Goal: Entertainment & Leisure: Browse casually

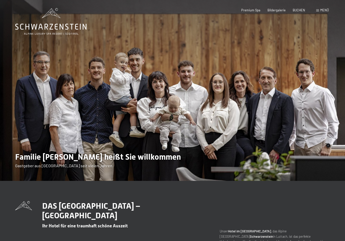
click at [252, 12] on div "Premium Spa" at bounding box center [250, 10] width 19 height 5
click at [253, 8] on span "Premium Spa" at bounding box center [250, 10] width 19 height 4
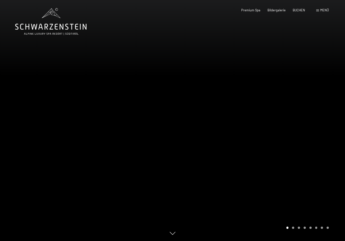
click at [325, 150] on div at bounding box center [258, 120] width 172 height 241
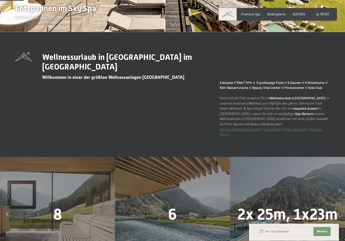
scroll to position [209, 0]
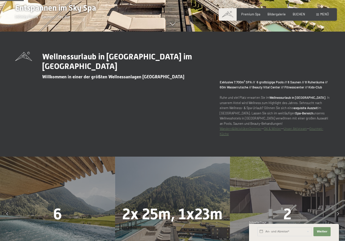
click at [336, 219] on div at bounding box center [338, 214] width 10 height 10
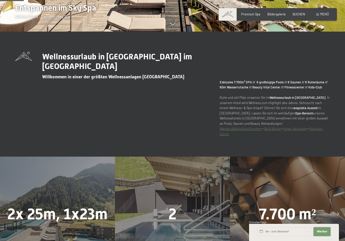
click at [321, 233] on span "Weiter" at bounding box center [321, 231] width 11 height 4
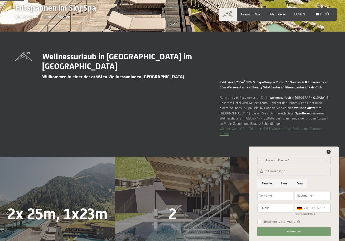
click at [329, 154] on div at bounding box center [328, 152] width 4 height 5
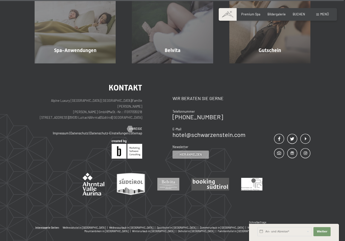
scroll to position [2668, 0]
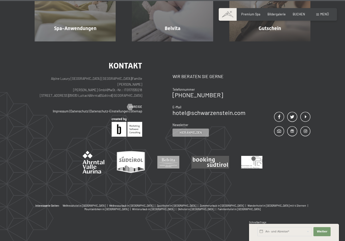
click at [259, 224] on span "Schnellanfrage" at bounding box center [257, 222] width 17 height 3
click at [260, 236] on input "text" at bounding box center [284, 231] width 55 height 9
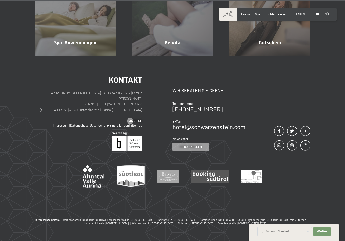
click at [333, 196] on div "Kontakt Alpine Luxury SPA Resort SCHWARZENSTEIN | Familie Zimmerhofer Otmar Zim…" at bounding box center [172, 137] width 345 height 162
click at [325, 236] on button "Weiter Adressfelder ausblenden" at bounding box center [321, 231] width 17 height 9
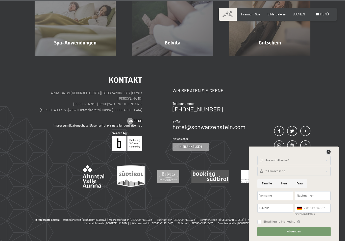
click at [329, 154] on icon at bounding box center [328, 152] width 4 height 4
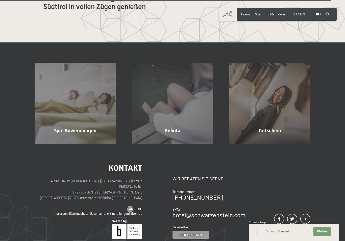
scroll to position [2563, 0]
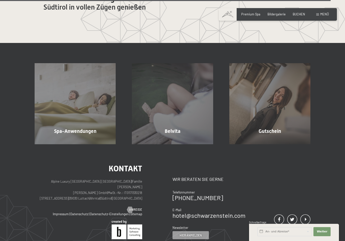
click at [175, 144] on span "Mehr erfahren" at bounding box center [173, 142] width 25 height 5
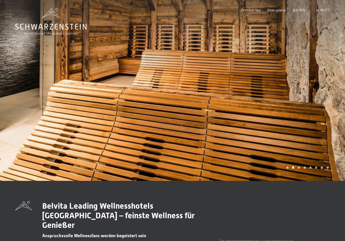
click at [334, 111] on div at bounding box center [258, 90] width 172 height 181
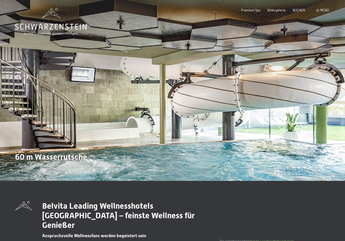
click at [331, 113] on div at bounding box center [258, 90] width 172 height 181
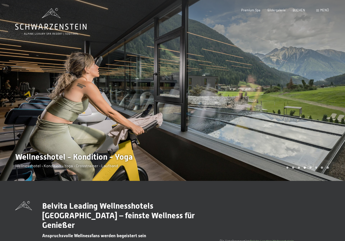
click at [329, 111] on div at bounding box center [258, 90] width 172 height 181
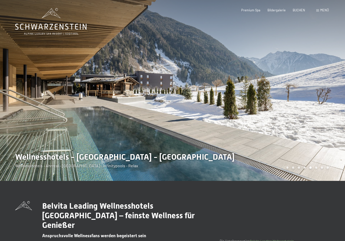
click at [330, 112] on div at bounding box center [258, 90] width 172 height 181
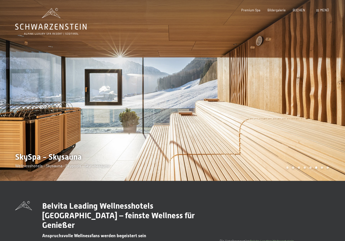
click at [332, 120] on div at bounding box center [258, 90] width 172 height 181
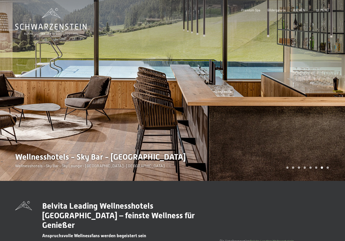
click at [329, 124] on div at bounding box center [258, 90] width 172 height 181
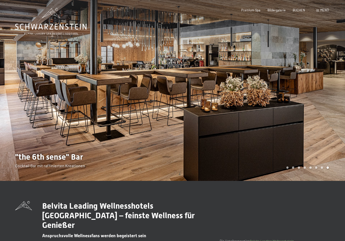
click at [326, 121] on div at bounding box center [258, 90] width 172 height 181
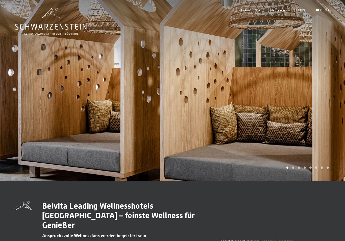
click at [321, 120] on div at bounding box center [258, 90] width 172 height 181
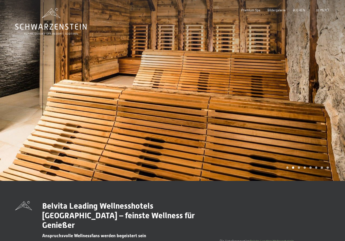
click at [319, 12] on div "Menü" at bounding box center [322, 10] width 13 height 5
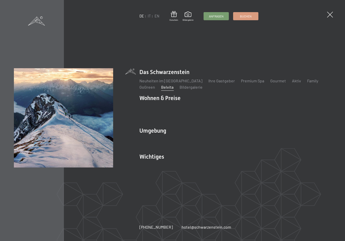
click at [156, 137] on link "Das Ahrntal" at bounding box center [149, 139] width 20 height 5
click at [221, 137] on link "Wandern & Sommer" at bounding box center [211, 139] width 35 height 5
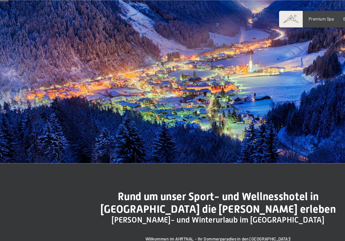
scroll to position [56, 0]
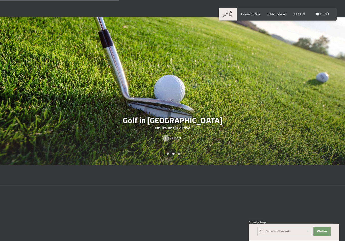
scroll to position [776, 0]
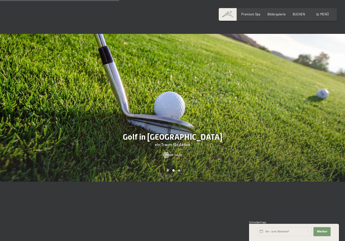
click at [178, 153] on span "Mehr dazu" at bounding box center [173, 155] width 17 height 5
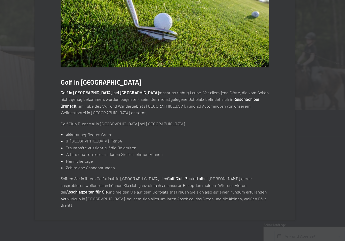
scroll to position [824, 0]
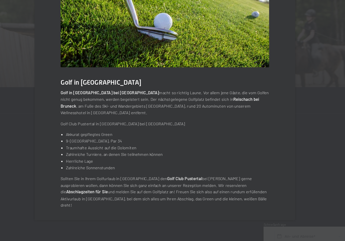
click at [174, 184] on strong "Golf Club Pustertal" at bounding box center [187, 186] width 27 height 4
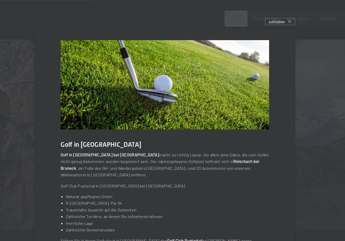
scroll to position [761, 0]
click at [253, 19] on span "schließen" at bounding box center [259, 17] width 12 height 4
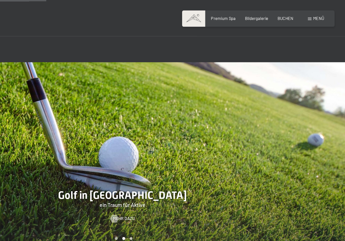
click at [316, 16] on div "Menü" at bounding box center [322, 14] width 13 height 5
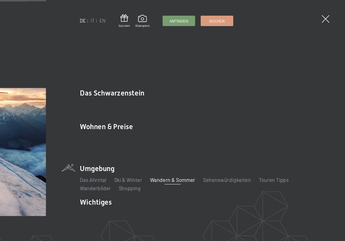
click at [169, 143] on link "Shopping" at bounding box center [177, 145] width 17 height 5
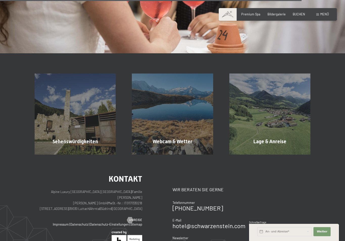
scroll to position [705, 0]
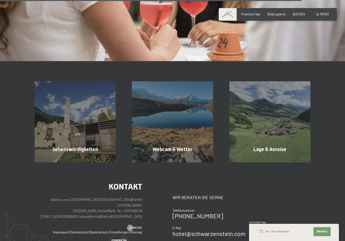
click at [277, 158] on span "Mehr erfahren" at bounding box center [270, 160] width 25 height 5
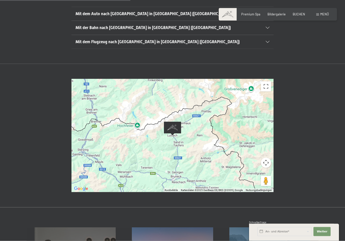
scroll to position [139, 0]
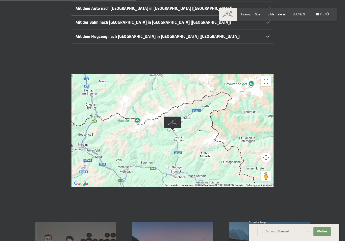
click at [268, 76] on button "Vollbildansicht ein/aus" at bounding box center [266, 81] width 10 height 10
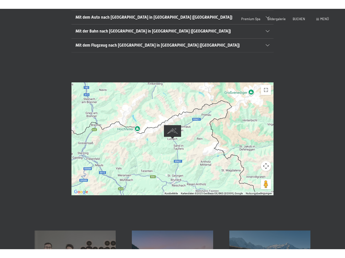
scroll to position [0, 0]
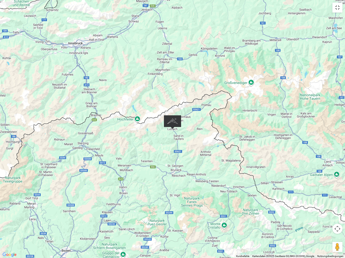
click at [176, 174] on div "Um von einem Element zum anderen zu gelangen, drückst du die Pfeiltasten entspr…" at bounding box center [172, 129] width 345 height 258
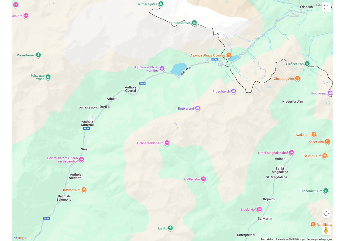
scroll to position [139, 0]
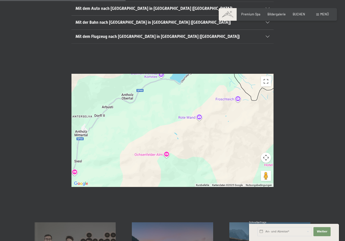
click at [268, 76] on button "Vollbildansicht ein/aus" at bounding box center [266, 81] width 10 height 10
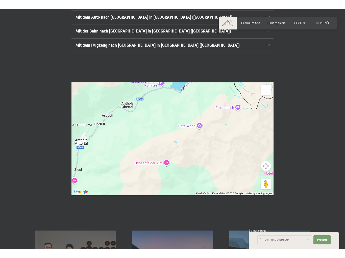
scroll to position [0, 0]
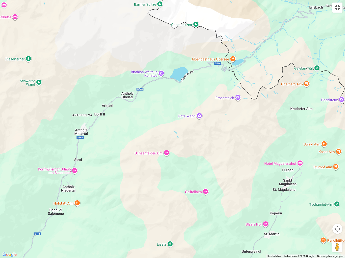
click at [260, 119] on div "Um von einem Element zum anderen zu gelangen, drückst du die Pfeiltasten entspr…" at bounding box center [172, 129] width 345 height 258
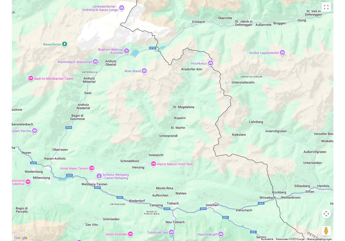
scroll to position [139, 0]
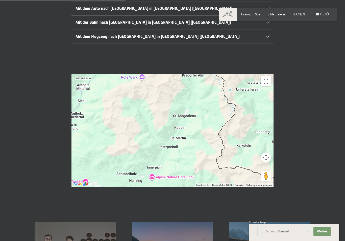
click at [189, 117] on div "Um von einem Element zum anderen zu gelangen, drückst du die Pfeiltasten entspr…" at bounding box center [172, 130] width 202 height 113
click at [270, 76] on button "Vollbildansicht ein/aus" at bounding box center [266, 81] width 10 height 10
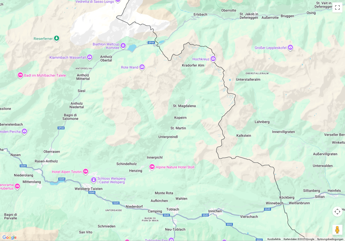
scroll to position [119, 0]
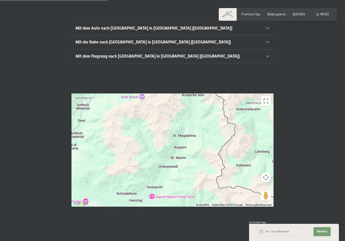
click at [282, 15] on span "Bildergalerie" at bounding box center [276, 14] width 18 height 4
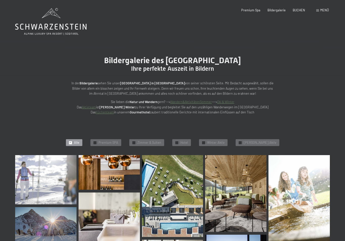
click at [51, 173] on img at bounding box center [45, 179] width 61 height 49
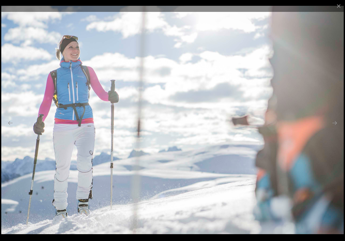
click at [333, 125] on button "Next slide" at bounding box center [334, 123] width 11 height 10
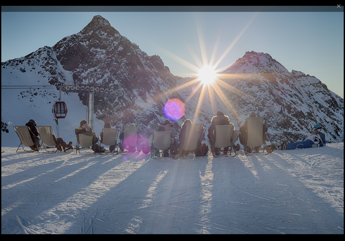
click at [337, 121] on button "Next slide" at bounding box center [334, 123] width 11 height 10
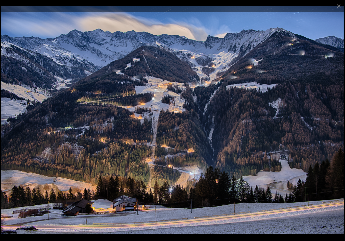
click at [336, 122] on button "Next slide" at bounding box center [334, 123] width 11 height 10
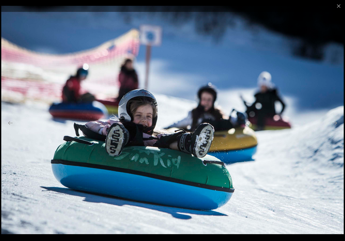
click at [336, 124] on button "Next slide" at bounding box center [334, 123] width 11 height 10
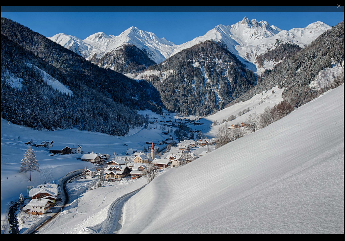
click at [339, 121] on button "Next slide" at bounding box center [334, 123] width 11 height 10
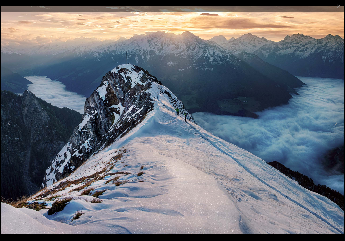
click at [333, 126] on button "Next slide" at bounding box center [334, 123] width 11 height 10
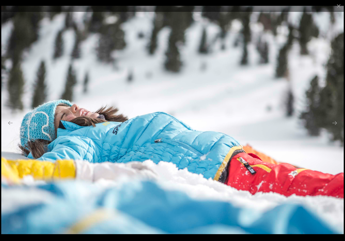
click at [336, 125] on button "Next slide" at bounding box center [334, 123] width 11 height 10
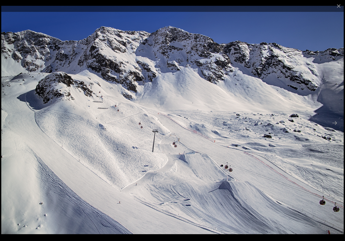
click at [335, 123] on button "Next slide" at bounding box center [334, 123] width 11 height 10
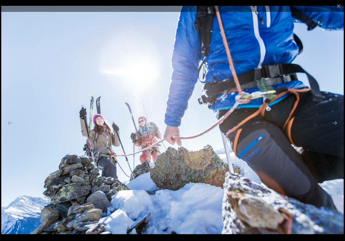
click at [337, 122] on button "Next slide" at bounding box center [334, 123] width 11 height 10
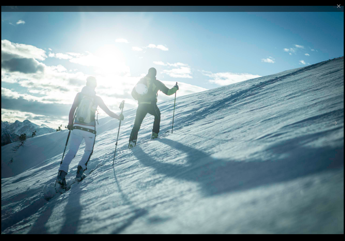
click at [336, 122] on button "Next slide" at bounding box center [334, 123] width 11 height 10
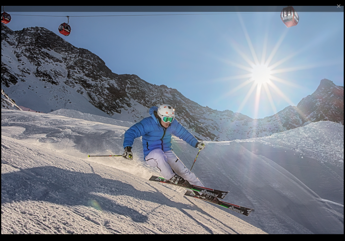
click at [335, 124] on button "Next slide" at bounding box center [334, 123] width 11 height 10
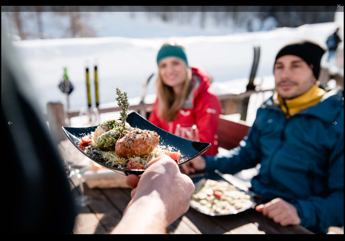
click at [334, 124] on button "Next slide" at bounding box center [334, 123] width 11 height 10
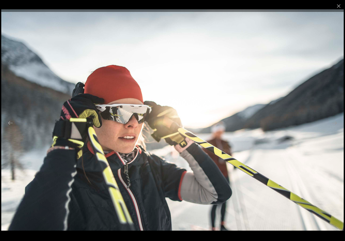
click at [333, 125] on button "Next slide" at bounding box center [334, 123] width 11 height 10
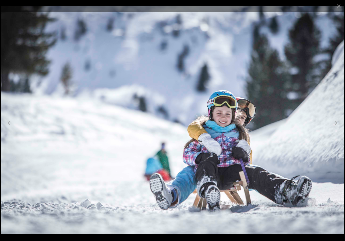
click at [335, 125] on button "Next slide" at bounding box center [334, 123] width 11 height 10
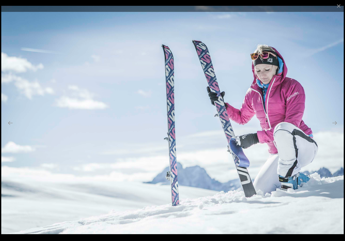
click at [336, 127] on button "Next slide" at bounding box center [334, 123] width 11 height 10
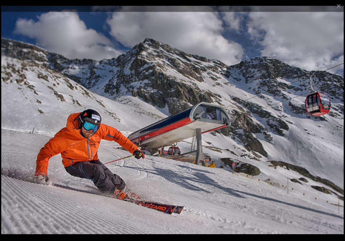
click at [335, 126] on button "Next slide" at bounding box center [334, 123] width 11 height 10
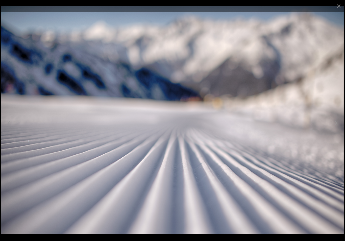
click at [335, 125] on button "Next slide" at bounding box center [334, 123] width 11 height 10
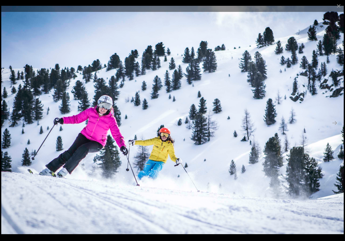
click at [335, 127] on button "Next slide" at bounding box center [334, 123] width 11 height 10
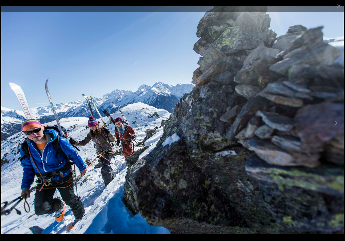
click at [336, 124] on button "Next slide" at bounding box center [334, 123] width 11 height 10
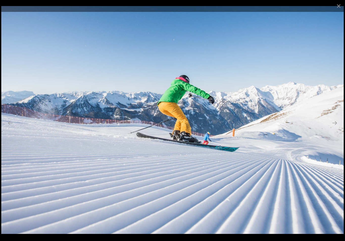
click at [337, 123] on button "Next slide" at bounding box center [334, 123] width 11 height 10
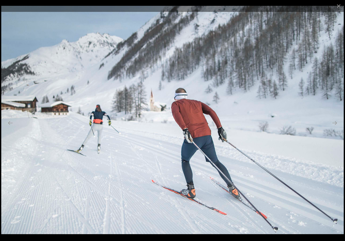
click at [332, 126] on button "Next slide" at bounding box center [334, 123] width 11 height 10
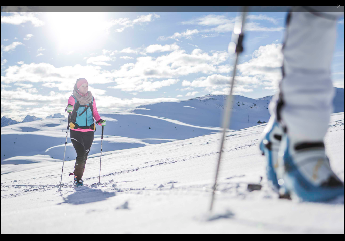
click at [335, 123] on button "Next slide" at bounding box center [334, 123] width 11 height 10
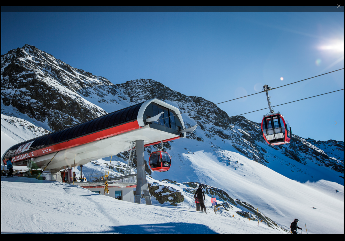
click at [333, 124] on button "Next slide" at bounding box center [334, 123] width 11 height 10
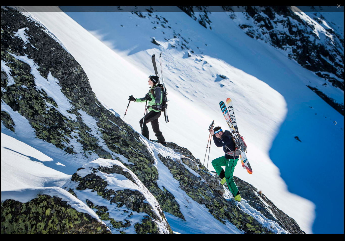
click at [335, 122] on button "Next slide" at bounding box center [334, 123] width 11 height 10
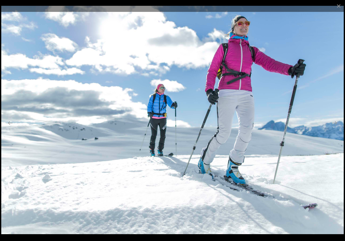
click at [335, 122] on button "Next slide" at bounding box center [334, 123] width 11 height 10
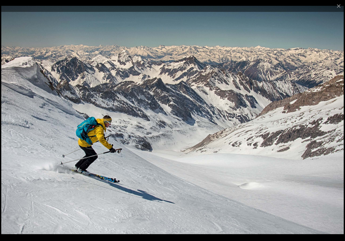
click at [336, 124] on button "Next slide" at bounding box center [334, 123] width 11 height 10
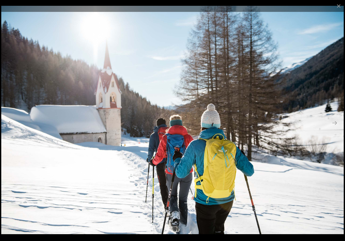
click at [337, 127] on button "Next slide" at bounding box center [334, 123] width 11 height 10
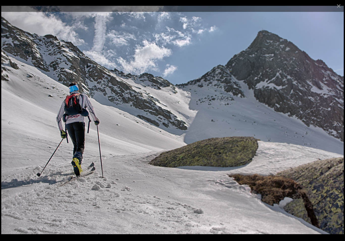
click at [335, 122] on button "Next slide" at bounding box center [334, 123] width 11 height 10
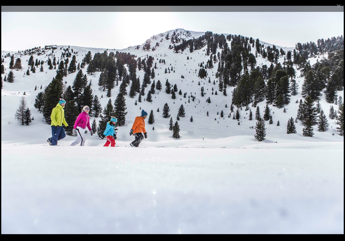
click at [337, 119] on button "Next slide" at bounding box center [334, 123] width 11 height 10
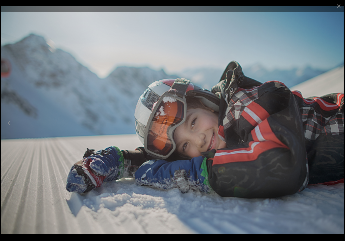
click at [335, 127] on button "Next slide" at bounding box center [334, 123] width 11 height 10
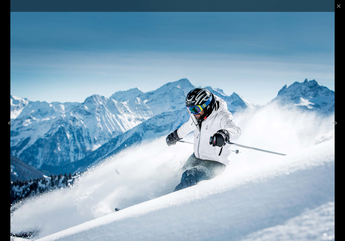
click at [336, 125] on button "Next slide" at bounding box center [334, 123] width 11 height 10
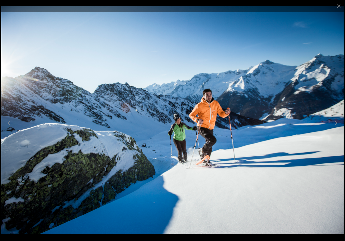
click at [333, 126] on button "Next slide" at bounding box center [334, 123] width 11 height 10
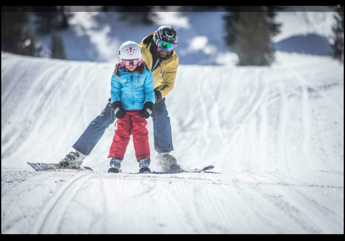
click at [336, 124] on button "Next slide" at bounding box center [334, 123] width 11 height 10
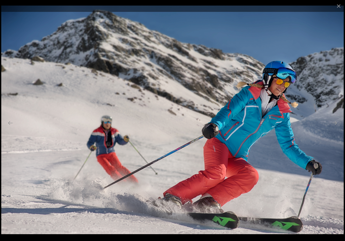
click at [333, 125] on button "Next slide" at bounding box center [334, 123] width 11 height 10
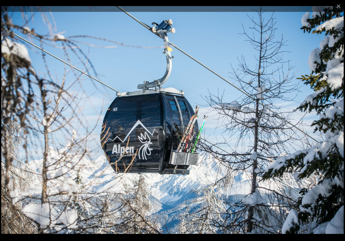
click at [336, 124] on button "Next slide" at bounding box center [334, 123] width 11 height 10
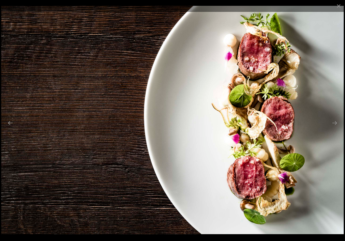
click at [336, 123] on button "Next slide" at bounding box center [334, 123] width 11 height 10
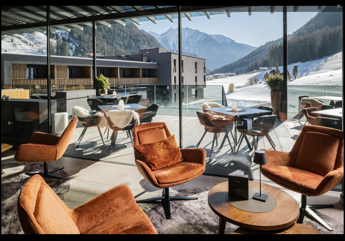
click at [336, 126] on button "Next slide" at bounding box center [334, 123] width 11 height 10
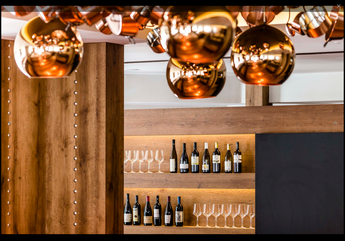
click at [335, 122] on button "Next slide" at bounding box center [334, 123] width 11 height 10
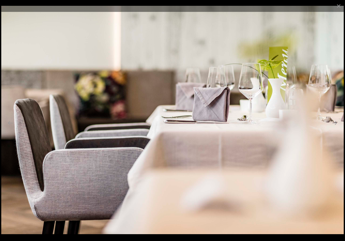
click at [337, 120] on button "Next slide" at bounding box center [334, 123] width 11 height 10
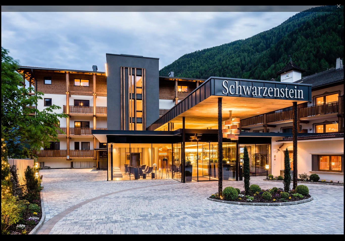
click at [337, 123] on button "Next slide" at bounding box center [334, 123] width 11 height 10
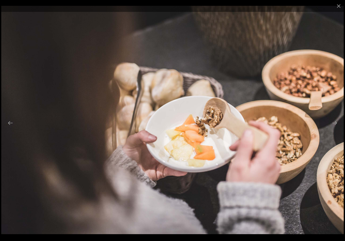
click at [336, 123] on button "Next slide" at bounding box center [334, 123] width 11 height 10
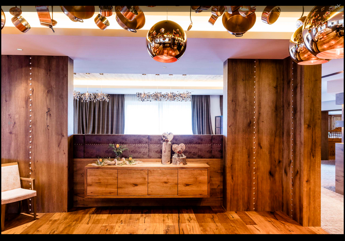
click at [336, 125] on button "Next slide" at bounding box center [334, 123] width 11 height 10
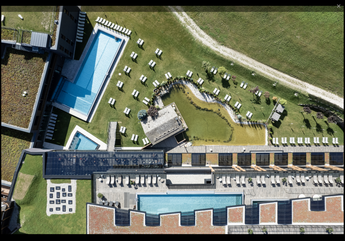
click at [337, 122] on button "Next slide" at bounding box center [334, 123] width 11 height 10
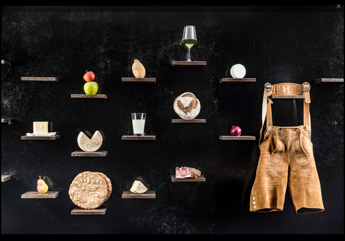
click at [336, 126] on button "Next slide" at bounding box center [334, 123] width 11 height 10
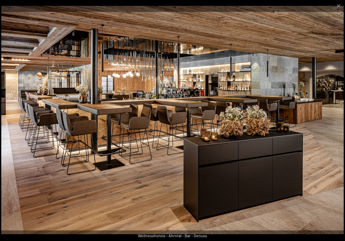
click at [336, 123] on button "Next slide" at bounding box center [334, 123] width 11 height 10
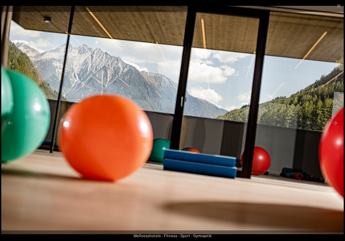
click at [336, 127] on button "Next slide" at bounding box center [334, 123] width 11 height 10
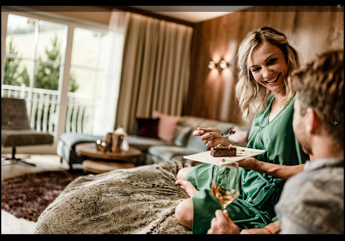
click at [336, 126] on button "Next slide" at bounding box center [334, 123] width 11 height 10
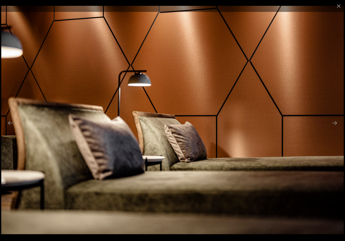
click at [337, 125] on button "Next slide" at bounding box center [334, 123] width 11 height 10
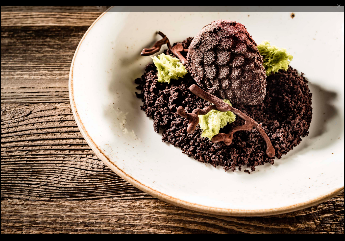
click at [336, 122] on button "Next slide" at bounding box center [334, 123] width 11 height 10
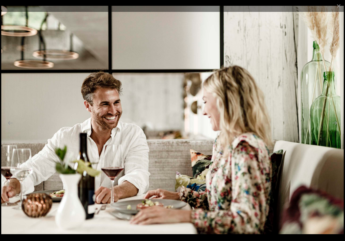
click at [337, 123] on button "Next slide" at bounding box center [334, 123] width 11 height 10
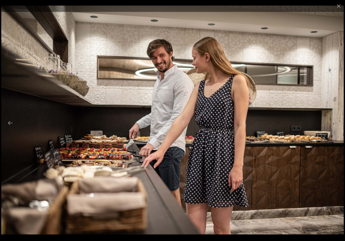
click at [335, 125] on button "Next slide" at bounding box center [334, 123] width 11 height 10
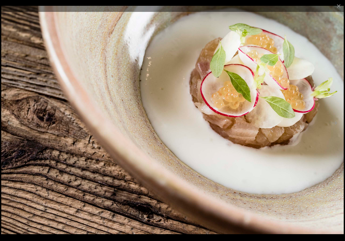
click at [336, 123] on button "Next slide" at bounding box center [334, 123] width 11 height 10
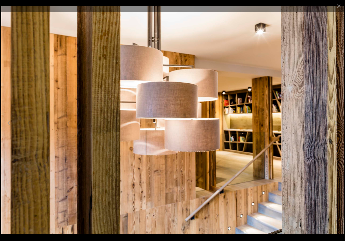
click at [335, 124] on button "Next slide" at bounding box center [334, 123] width 11 height 10
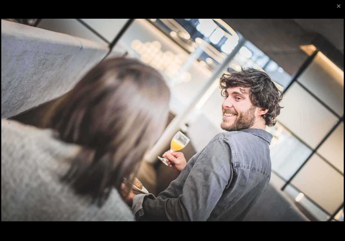
click at [336, 122] on button "Next slide" at bounding box center [334, 123] width 11 height 10
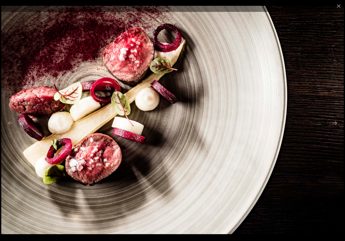
click at [337, 121] on button "Next slide" at bounding box center [334, 123] width 11 height 10
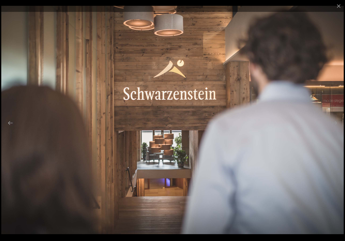
click at [337, 122] on button "Next slide" at bounding box center [334, 123] width 11 height 10
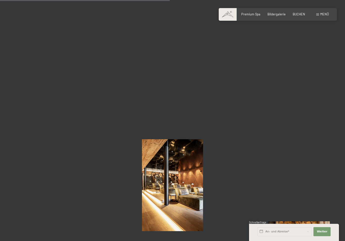
scroll to position [2367, 0]
